Goal: Check status: Check status

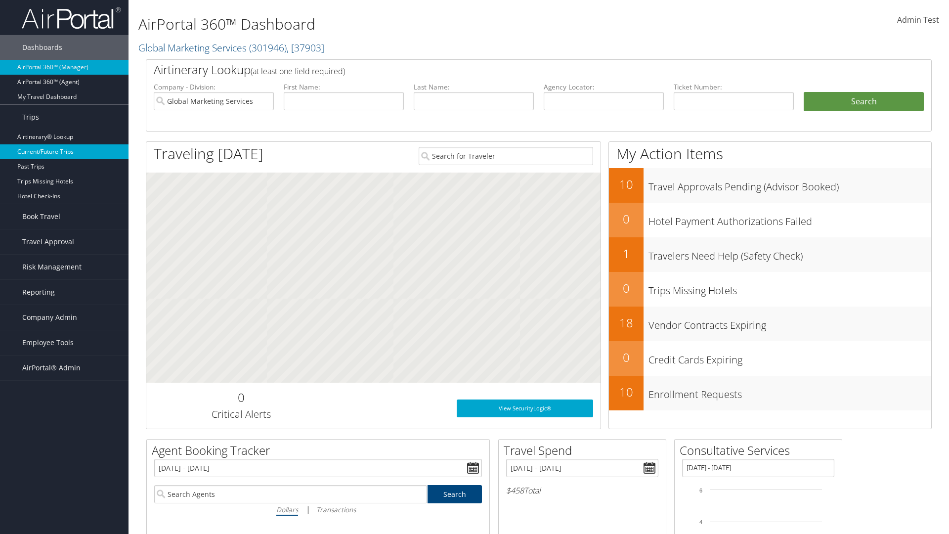
click at [64, 152] on link "Current/Future Trips" at bounding box center [64, 151] width 128 height 15
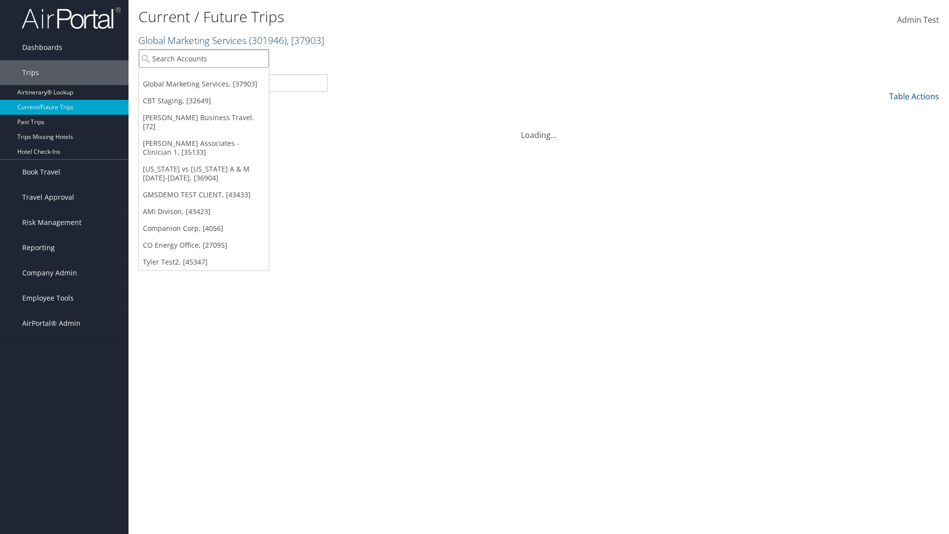
click at [204, 58] on input "search" at bounding box center [204, 58] width 130 height 18
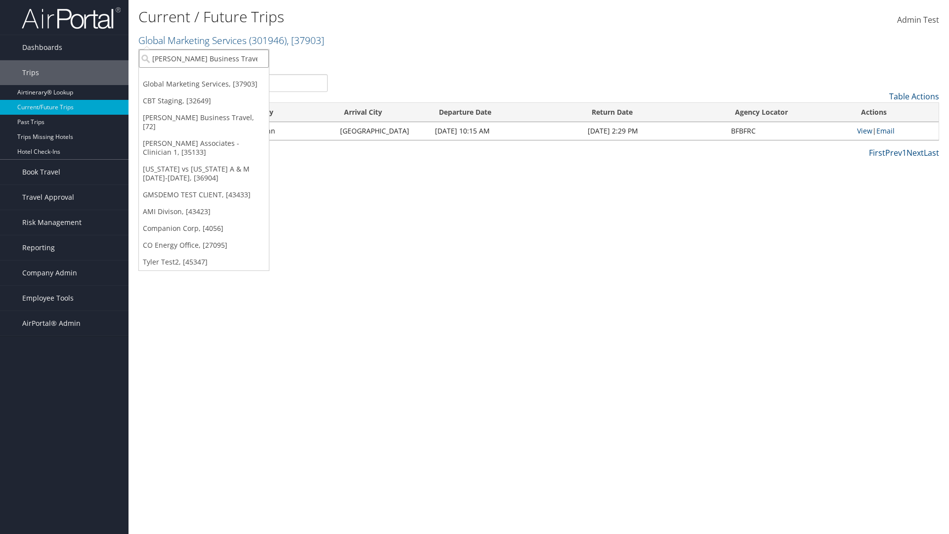
type input "[PERSON_NAME] Business Travel"
click at [217, 77] on div "Christopherson Business Travel (C10001), [72]" at bounding box center [217, 76] width 169 height 9
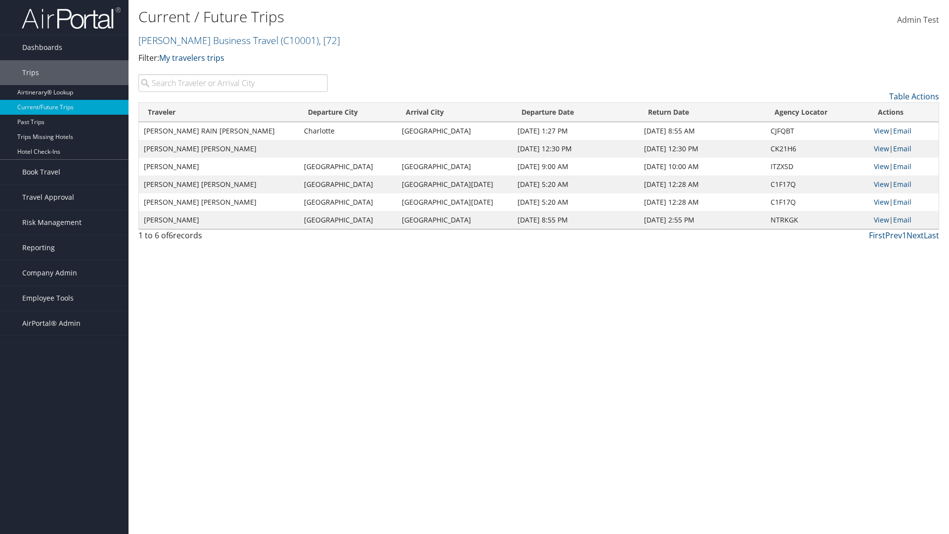
click at [233, 83] on input "search" at bounding box center [232, 83] width 189 height 18
type input "TATUM"
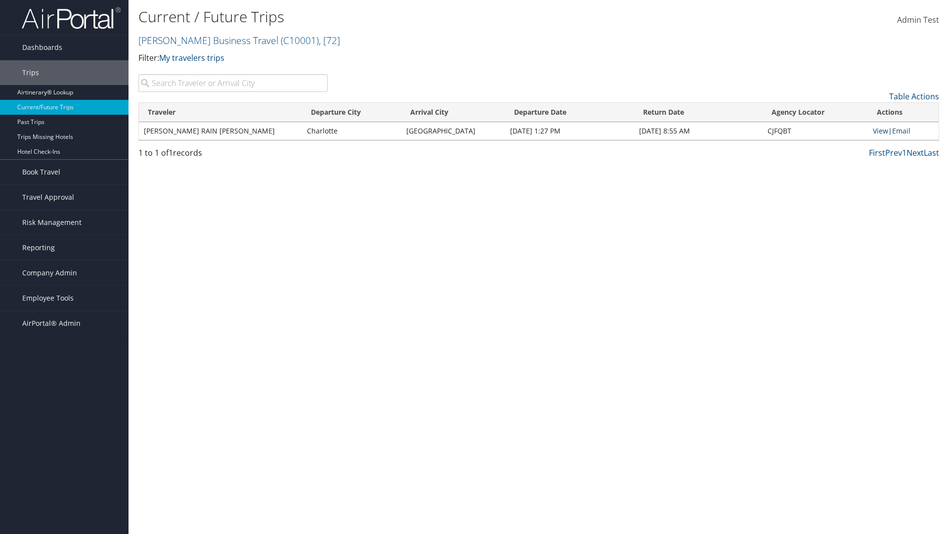
click at [233, 83] on input "search" at bounding box center [232, 83] width 189 height 18
type input "Seattle"
